Goal: Complete application form

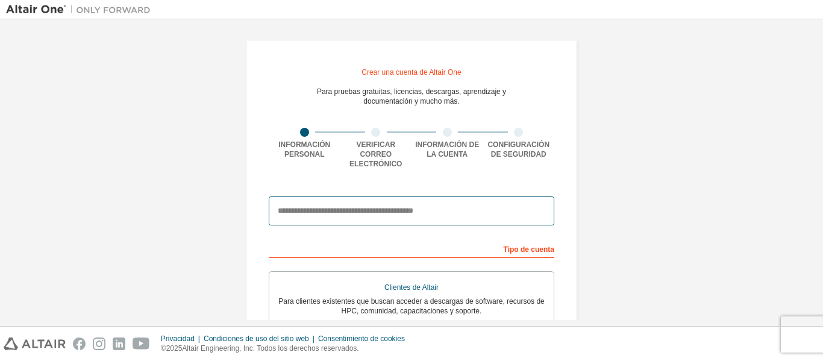
click at [399, 196] on input "email" at bounding box center [412, 210] width 286 height 29
type input "**********"
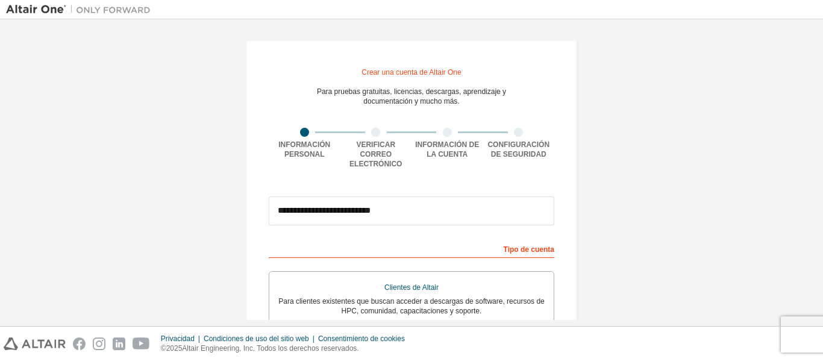
type input "*********"
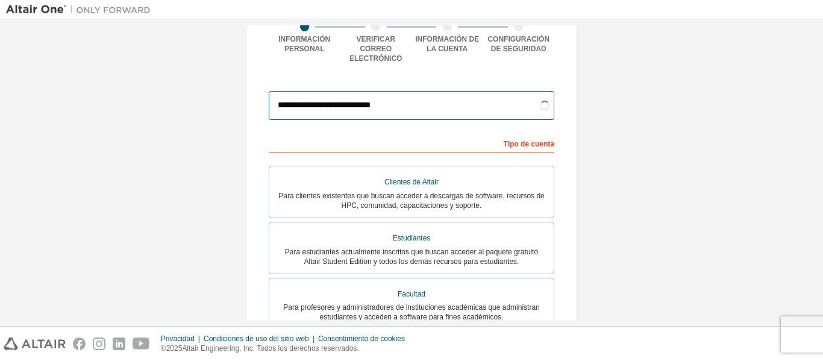
scroll to position [116, 0]
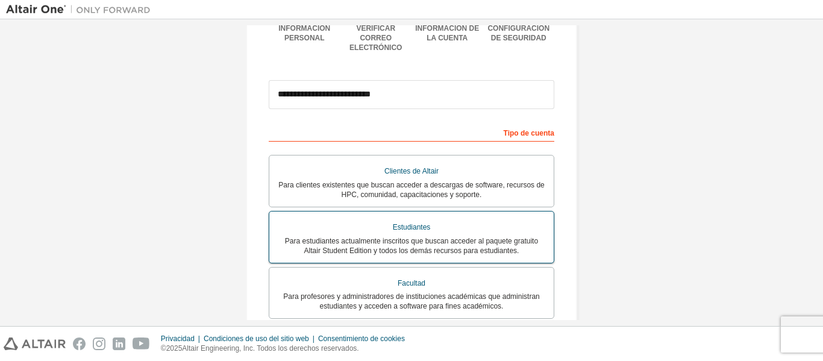
click at [468, 226] on div "Estudiantes" at bounding box center [412, 227] width 270 height 17
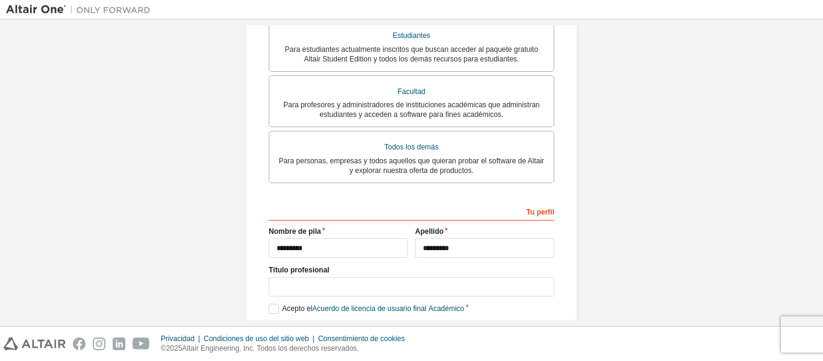
scroll to position [365, 0]
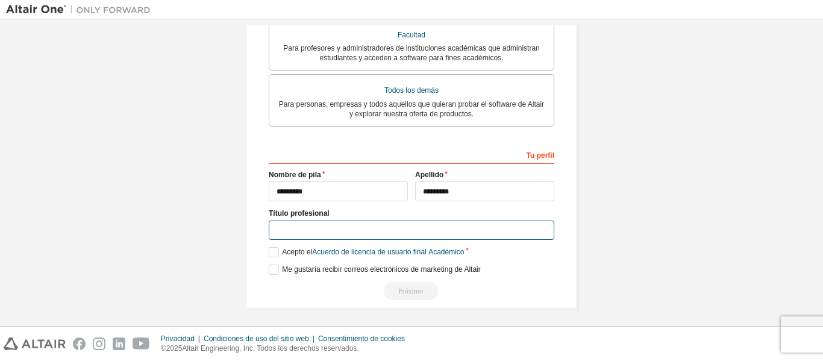
click at [360, 231] on input "text" at bounding box center [412, 231] width 286 height 20
type input "**********"
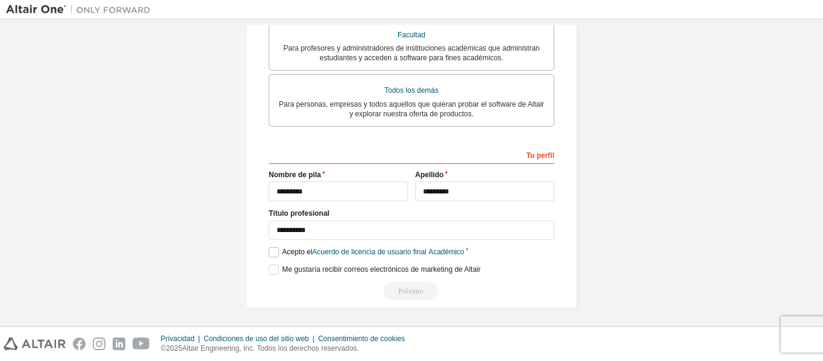
click at [274, 248] on label "Acepto el Acuerdo de licencia de usuario final Académico" at bounding box center [367, 252] width 196 height 10
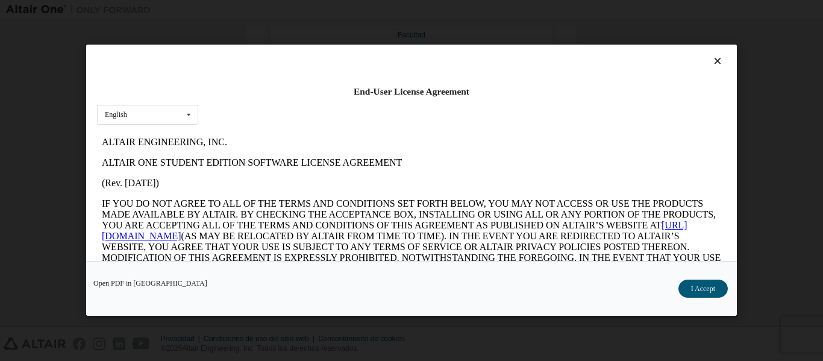
scroll to position [0, 0]
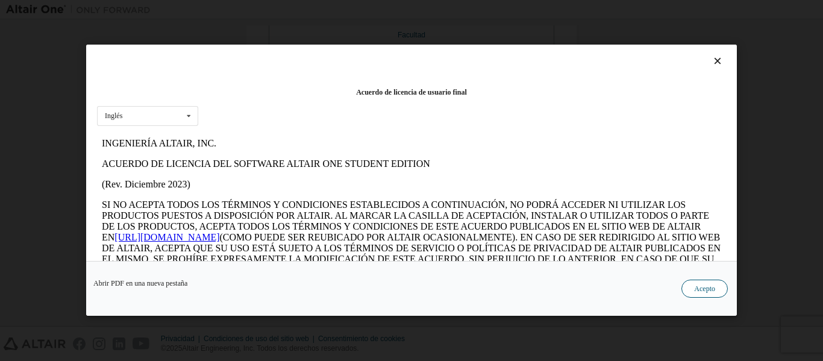
click at [706, 289] on font "Acepto" at bounding box center [704, 289] width 21 height 8
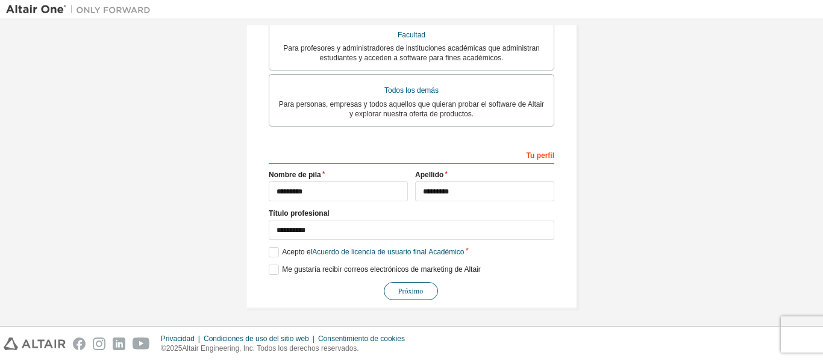
click at [413, 289] on font "Próximo" at bounding box center [410, 291] width 25 height 8
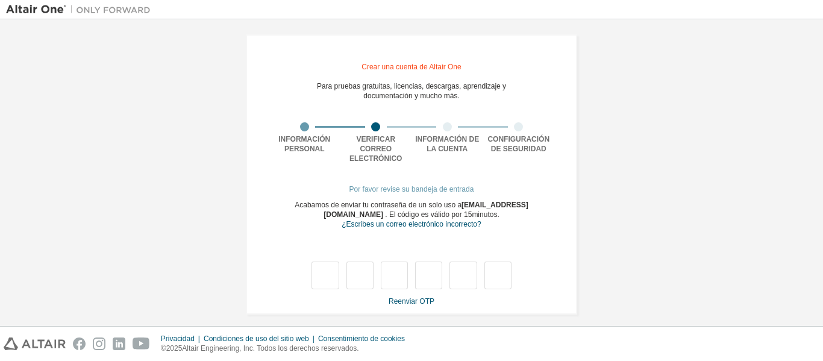
type input "*"
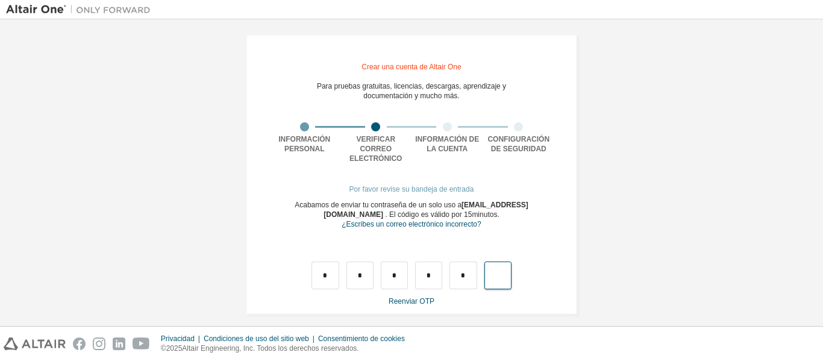
type input "*"
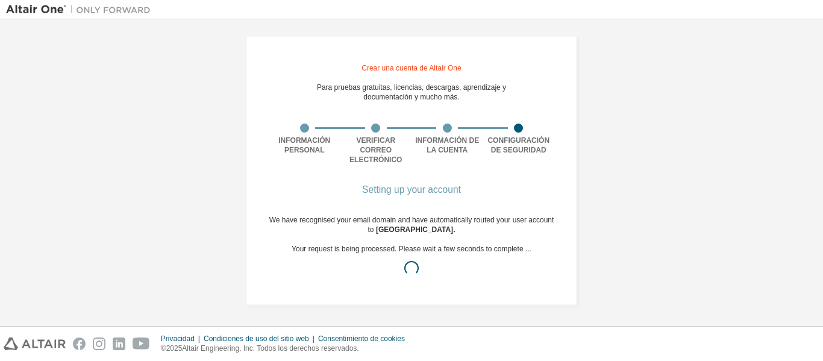
scroll to position [0, 0]
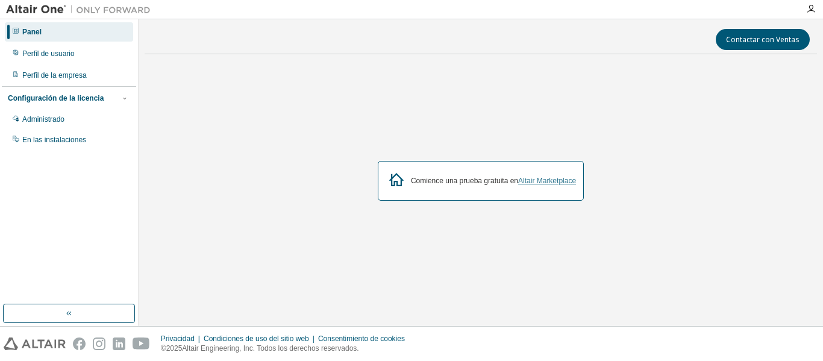
click at [534, 180] on font "Altair Marketplace" at bounding box center [547, 181] width 58 height 8
